Goal: Task Accomplishment & Management: Use online tool/utility

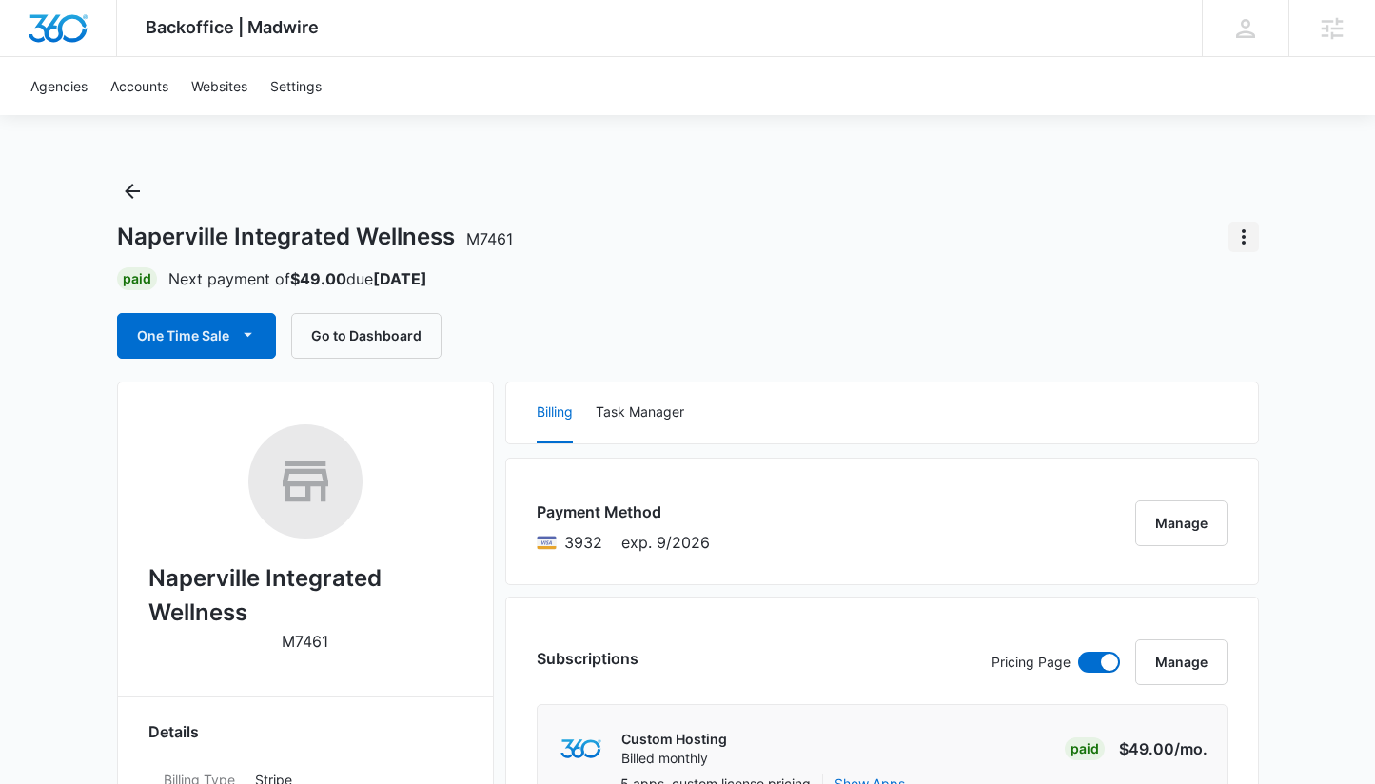
click at [1242, 234] on icon "Actions" at bounding box center [1243, 236] width 23 height 23
click at [1102, 215] on div "Naperville Integrated Wellness M7461 Update Status Switch Agency Close Account …" at bounding box center [688, 267] width 1142 height 183
click at [230, 322] on button "One Time Sale" at bounding box center [196, 336] width 159 height 46
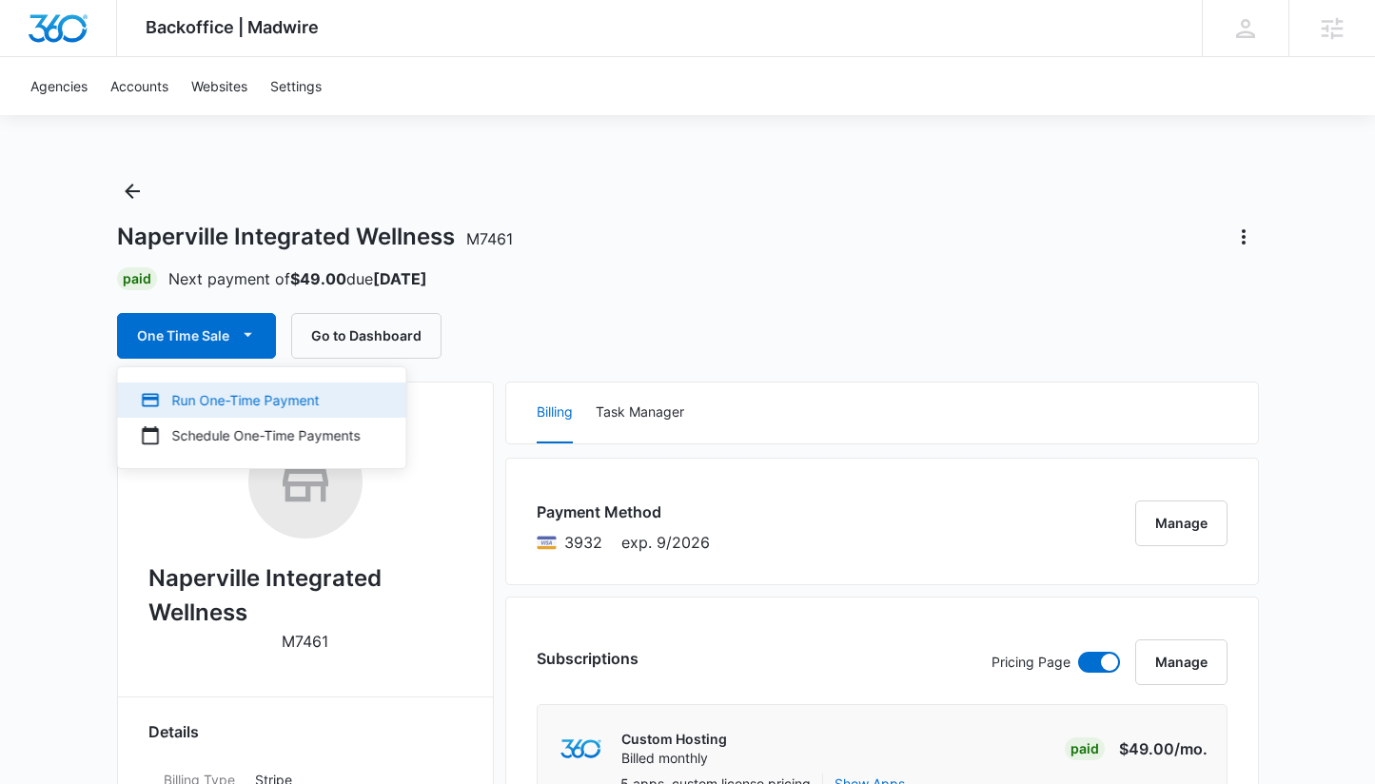
click at [218, 397] on div "Run One-Time Payment" at bounding box center [251, 400] width 220 height 20
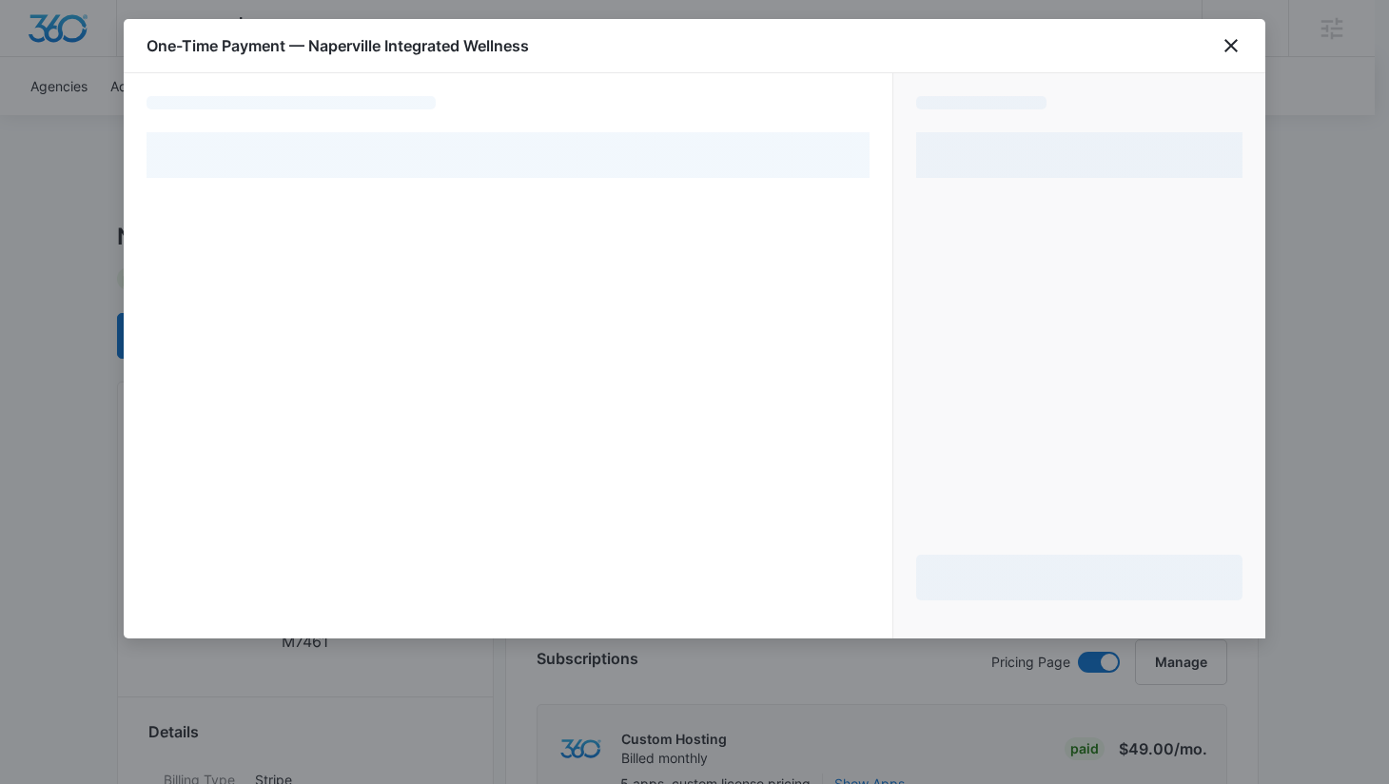
select select "pm_1NgYDAA4n8RTgNjUz38hFOGd"
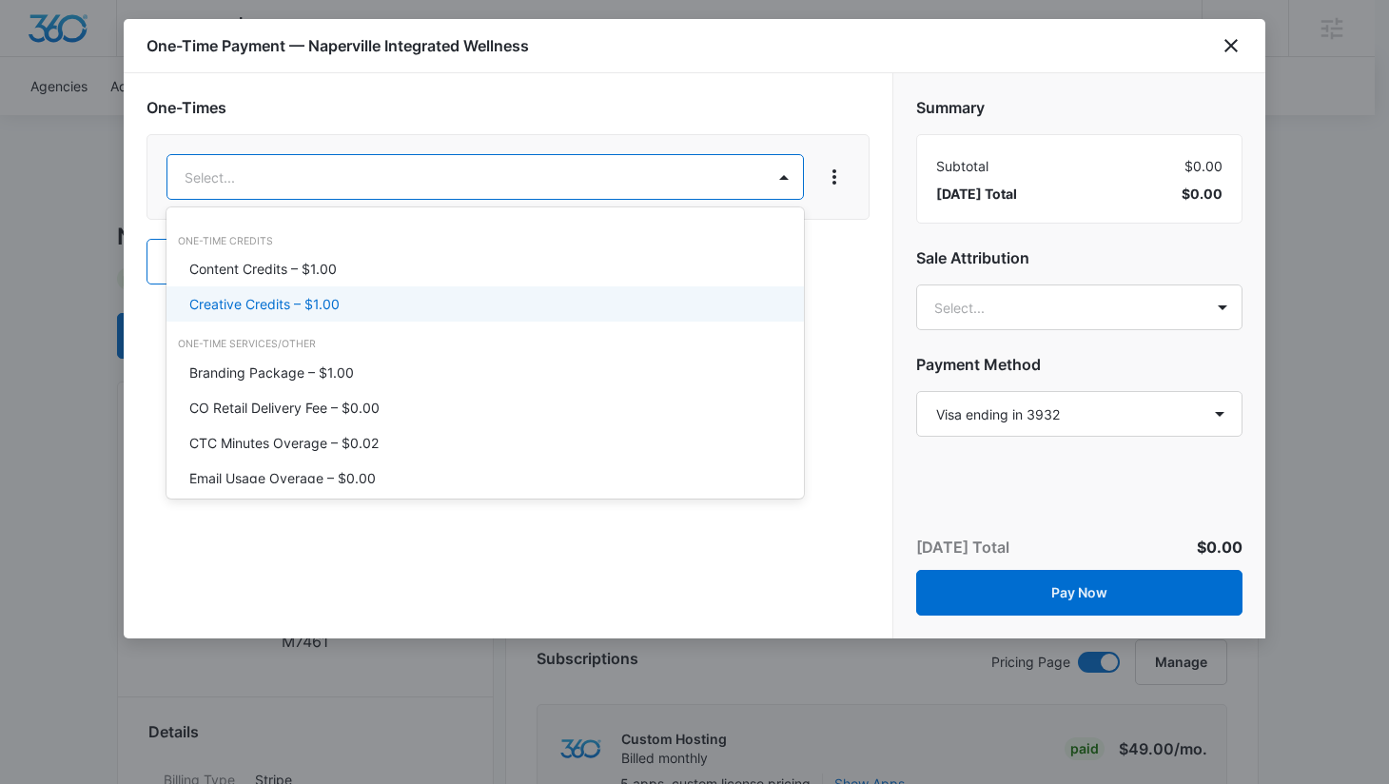
click at [274, 295] on p "Creative Credits – $1.00" at bounding box center [264, 304] width 150 height 20
